Goal: Information Seeking & Learning: Learn about a topic

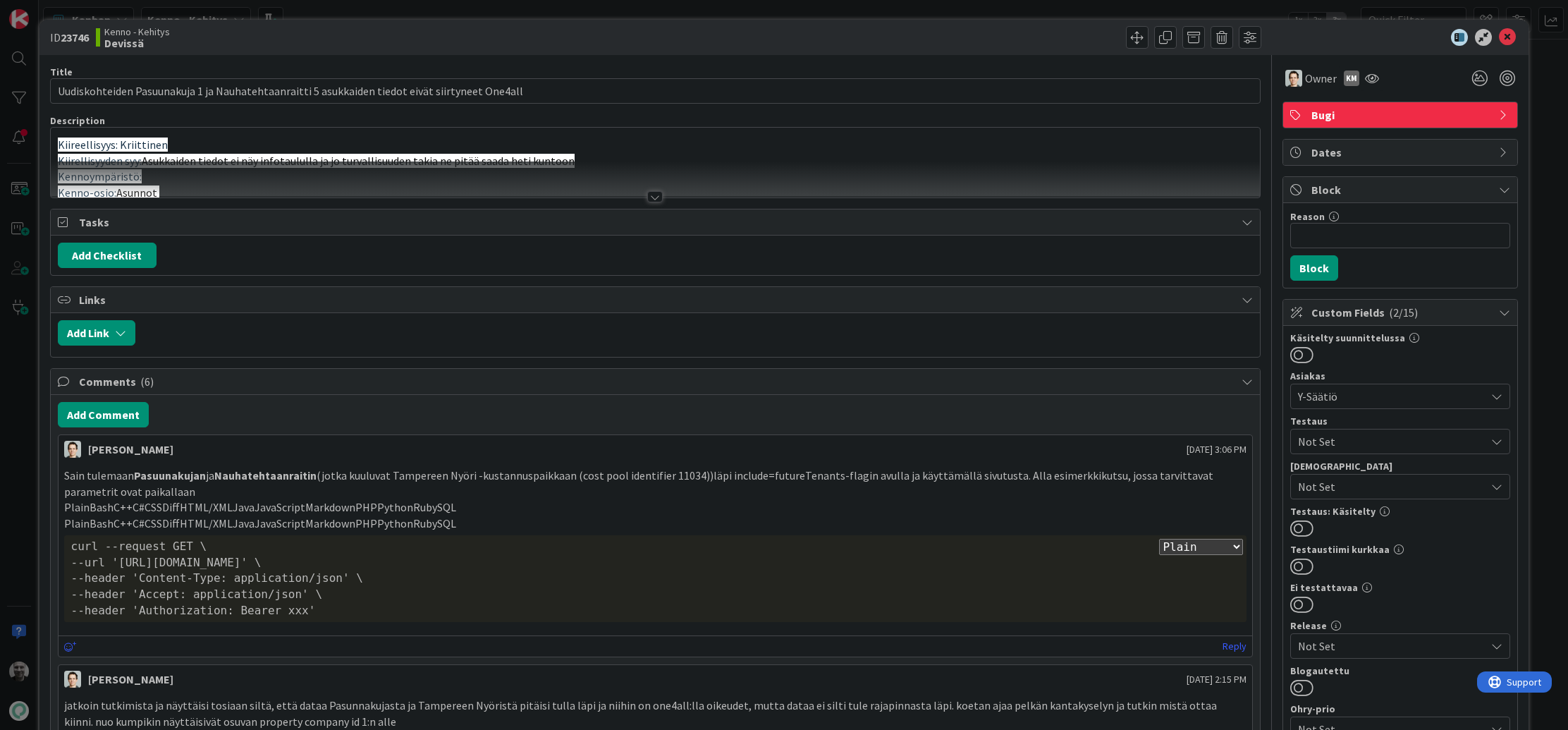
click at [654, 198] on div at bounding box center [655, 197] width 16 height 12
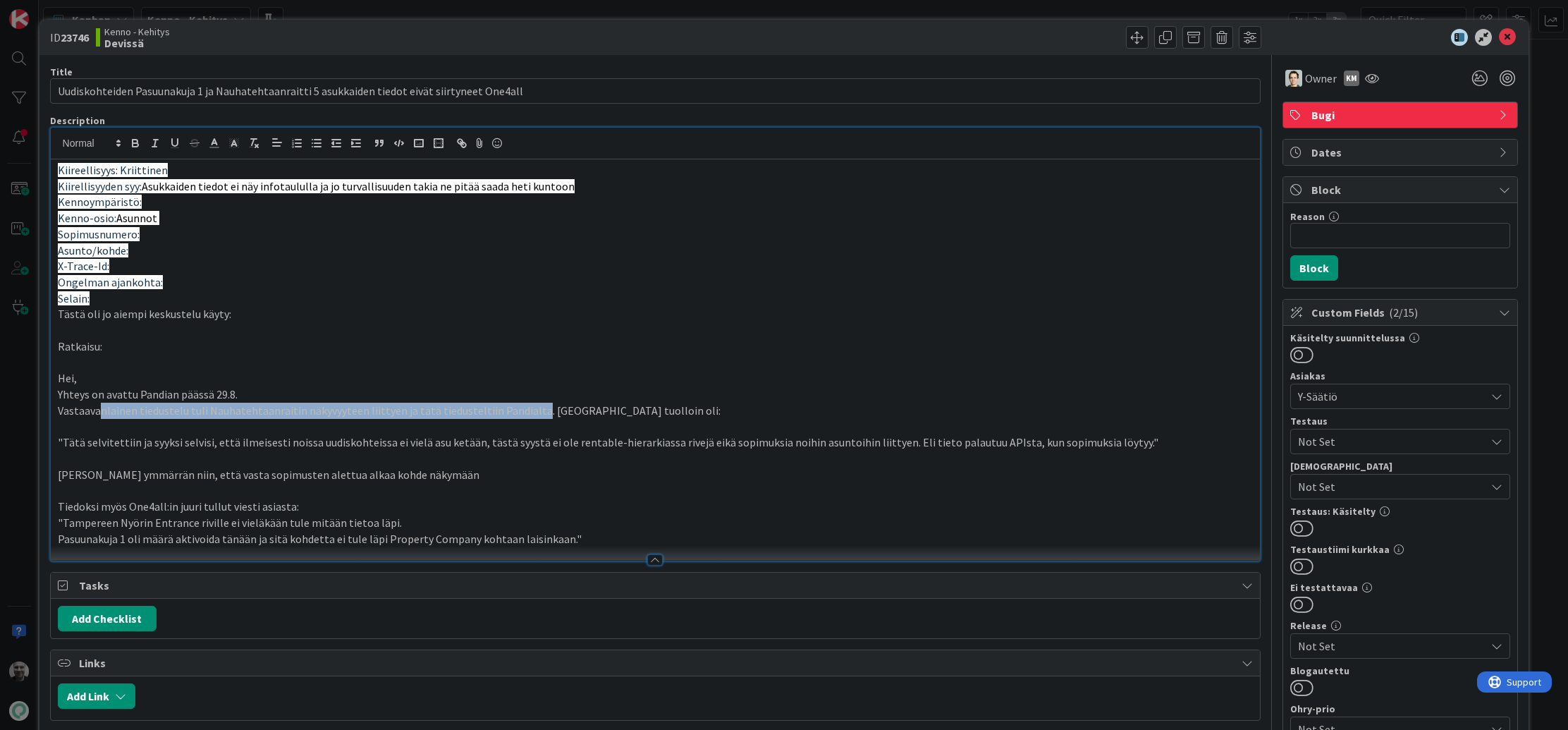
drag, startPoint x: 98, startPoint y: 412, endPoint x: 528, endPoint y: 406, distance: 430.0
click at [528, 406] on p "Vastaavanlainen tiedustelu tuli Nauhatehtaanraitin näkyvyyteen liittyen ja tätä…" at bounding box center [656, 411] width 1196 height 17
drag, startPoint x: 327, startPoint y: 413, endPoint x: 623, endPoint y: 412, distance: 296.0
click at [623, 412] on p "Vastaavanlainen tiedustelu tuli Nauhatehtaanraitin näkyvyyteen liittyen ja tätä…" at bounding box center [656, 411] width 1196 height 17
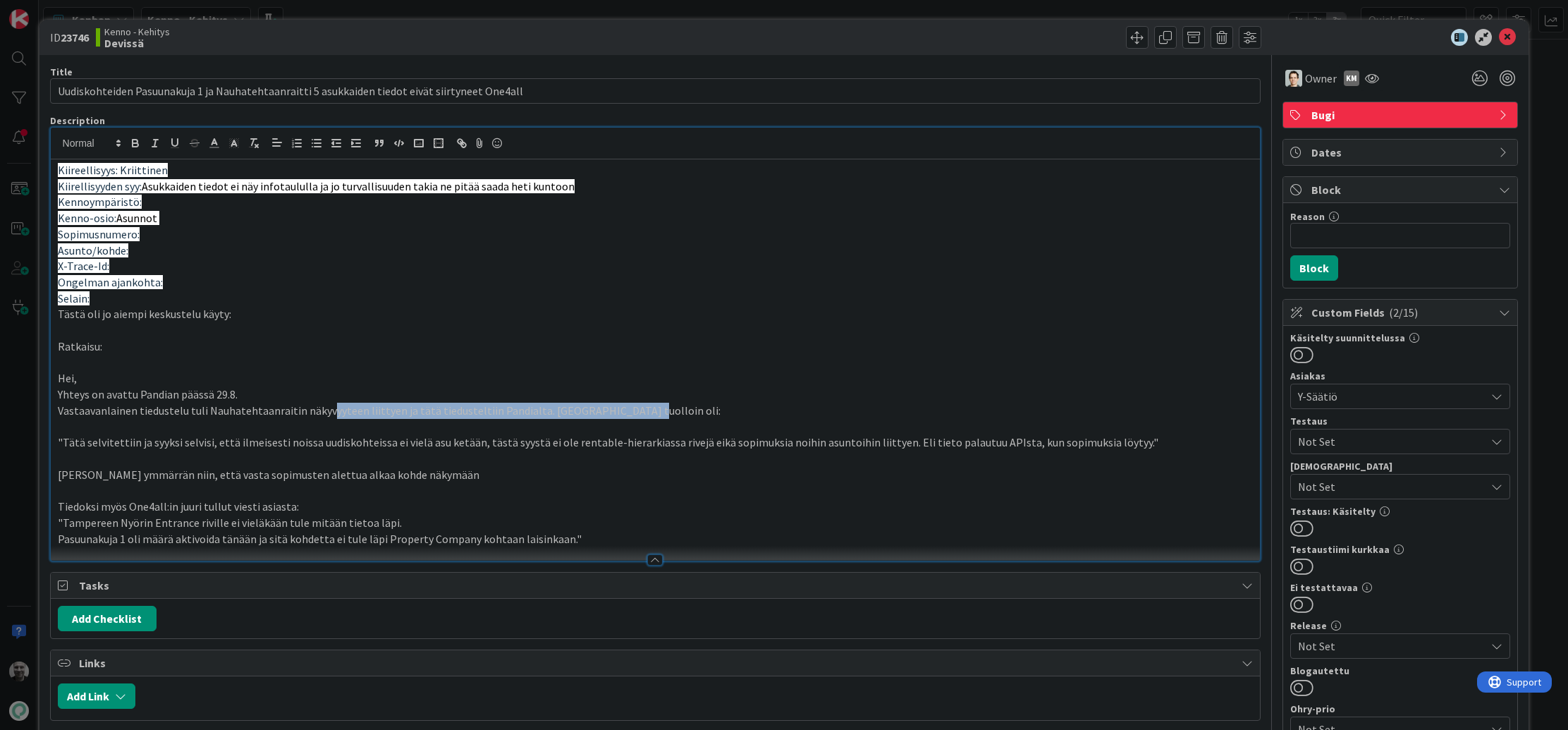
click at [623, 412] on p "Vastaavanlainen tiedustelu tuli Nauhatehtaanraitin näkyvyyteen liittyen ja tätä…" at bounding box center [656, 411] width 1196 height 17
click at [116, 441] on p ""Tätä selvitettiin ja syyksi selvisi, että ilmeisesti noissa uudiskohteissa ei …" at bounding box center [656, 442] width 1196 height 17
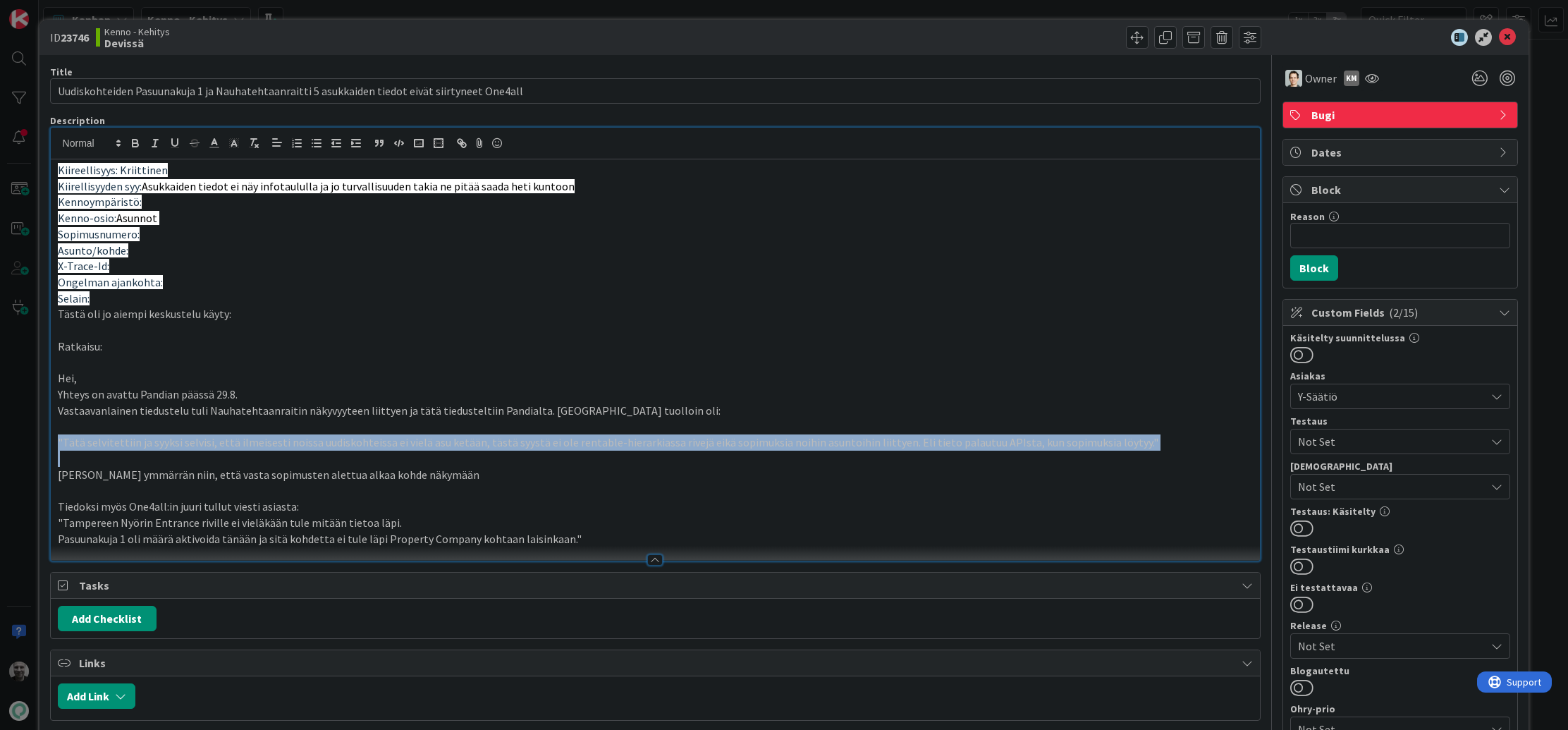
click at [116, 441] on p ""Tätä selvitettiin ja syyksi selvisi, että ilmeisesti noissa uudiskohteissa ei …" at bounding box center [656, 442] width 1196 height 17
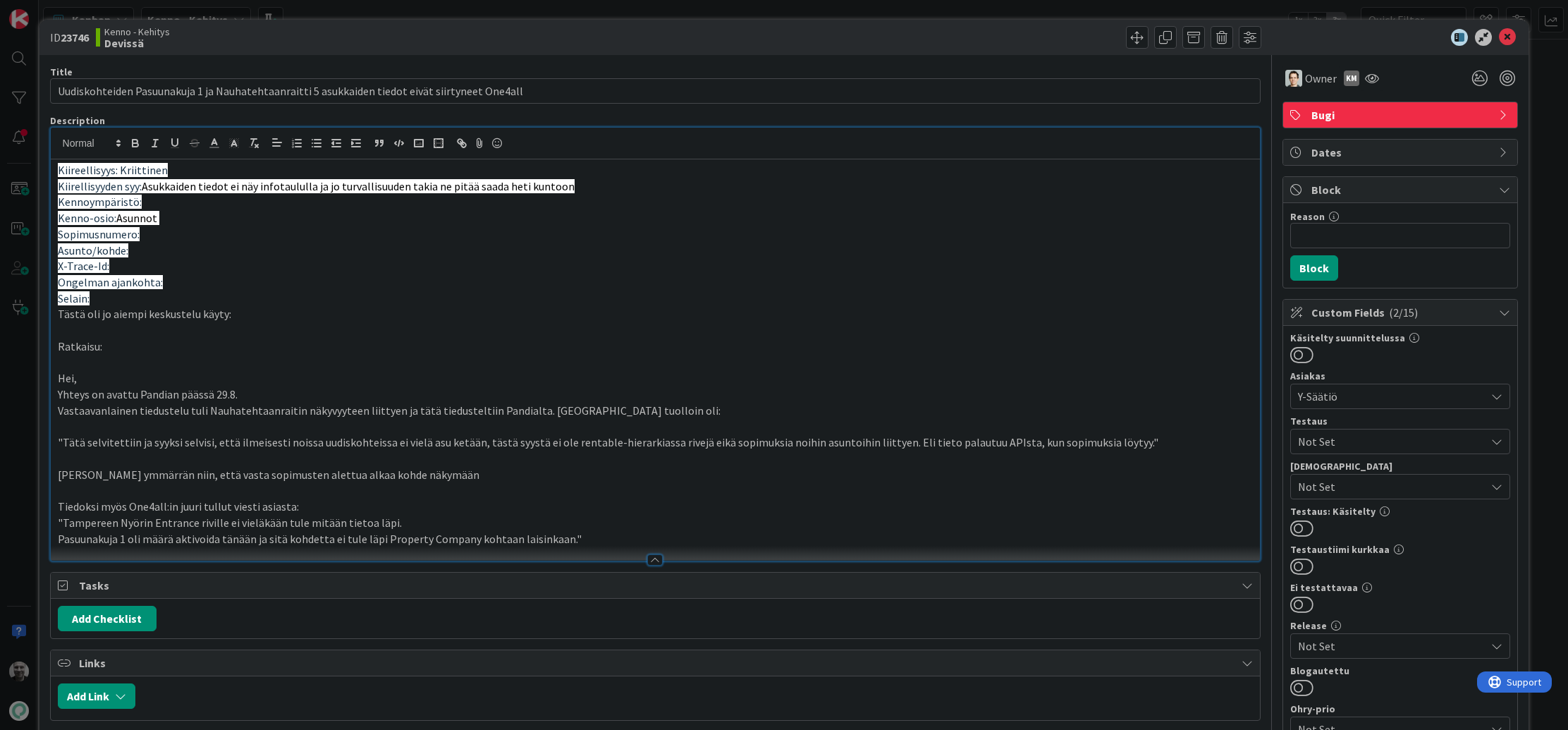
click at [116, 441] on p ""Tätä selvitettiin ja syyksi selvisi, että ilmeisesti noissa uudiskohteissa ei …" at bounding box center [656, 442] width 1196 height 17
drag, startPoint x: 175, startPoint y: 525, endPoint x: 456, endPoint y: 515, distance: 281.2
click at [457, 515] on p ""Tampereen Nyörin Entrance riville ei vieläkään tule mitään tietoa läpi." at bounding box center [656, 523] width 1196 height 17
click at [456, 515] on p ""Tampereen Nyörin Entrance riville ei vieläkään tule mitään tietoa läpi." at bounding box center [656, 523] width 1196 height 17
click at [241, 541] on p "Pasuunakuja 1 oli määrä aktivoida tänään ja sitä kohdetta ei tule läpi Property…" at bounding box center [656, 539] width 1196 height 17
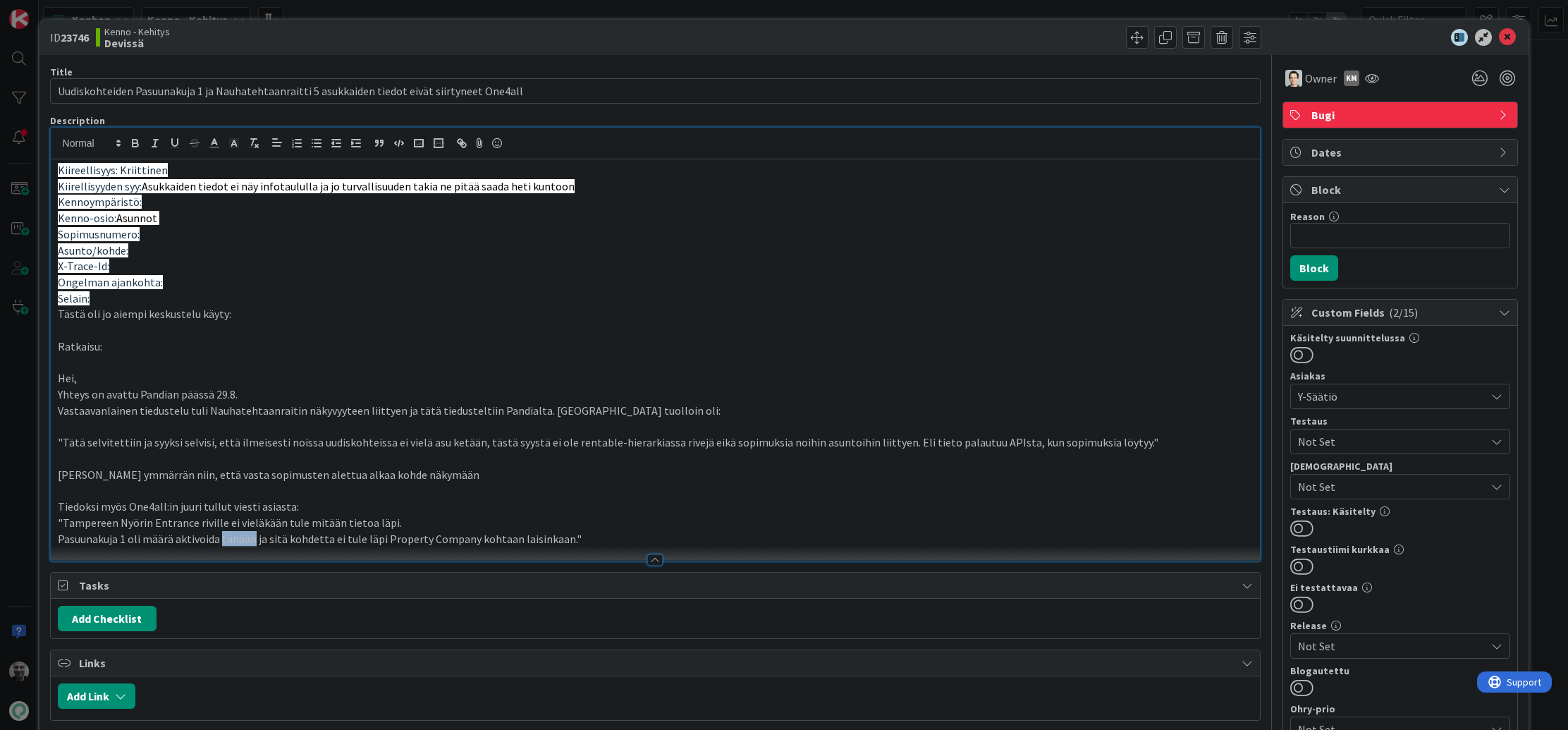
click at [241, 541] on p "Pasuunakuja 1 oli määrä aktivoida tänään ja sitä kohdetta ei tule läpi Property…" at bounding box center [656, 539] width 1196 height 17
click at [543, 453] on p at bounding box center [656, 459] width 1196 height 17
